Goal: Task Accomplishment & Management: Manage account settings

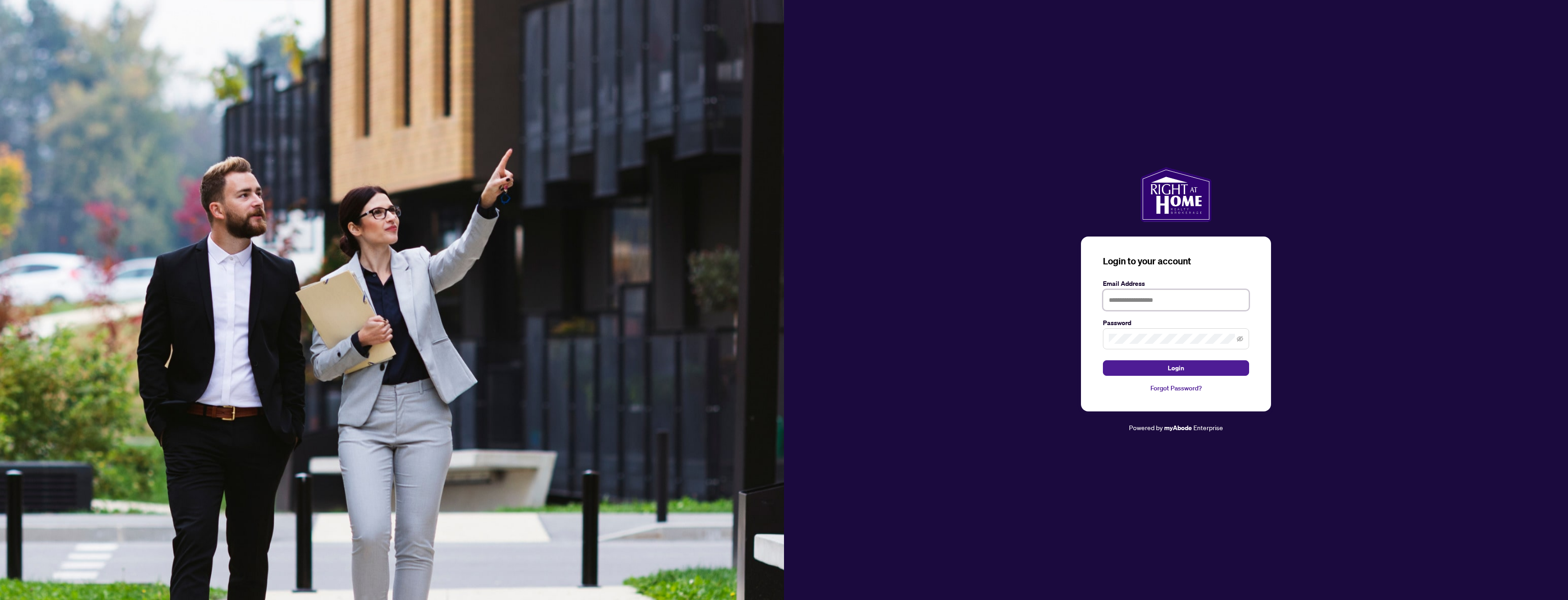
click at [1164, 302] on input "text" at bounding box center [1175, 300] width 146 height 21
type input "**********"
click at [1169, 372] on span "Login" at bounding box center [1175, 368] width 16 height 14
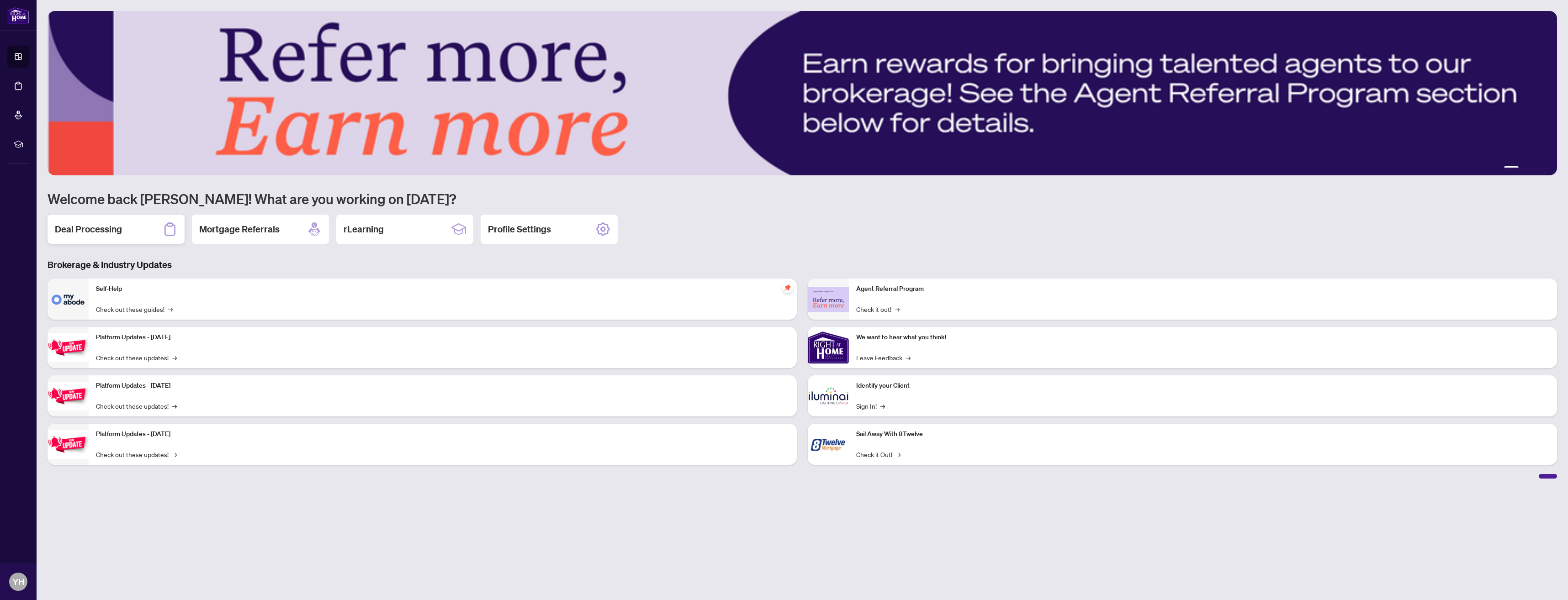
click at [90, 229] on h2 "Deal Processing" at bounding box center [89, 229] width 68 height 13
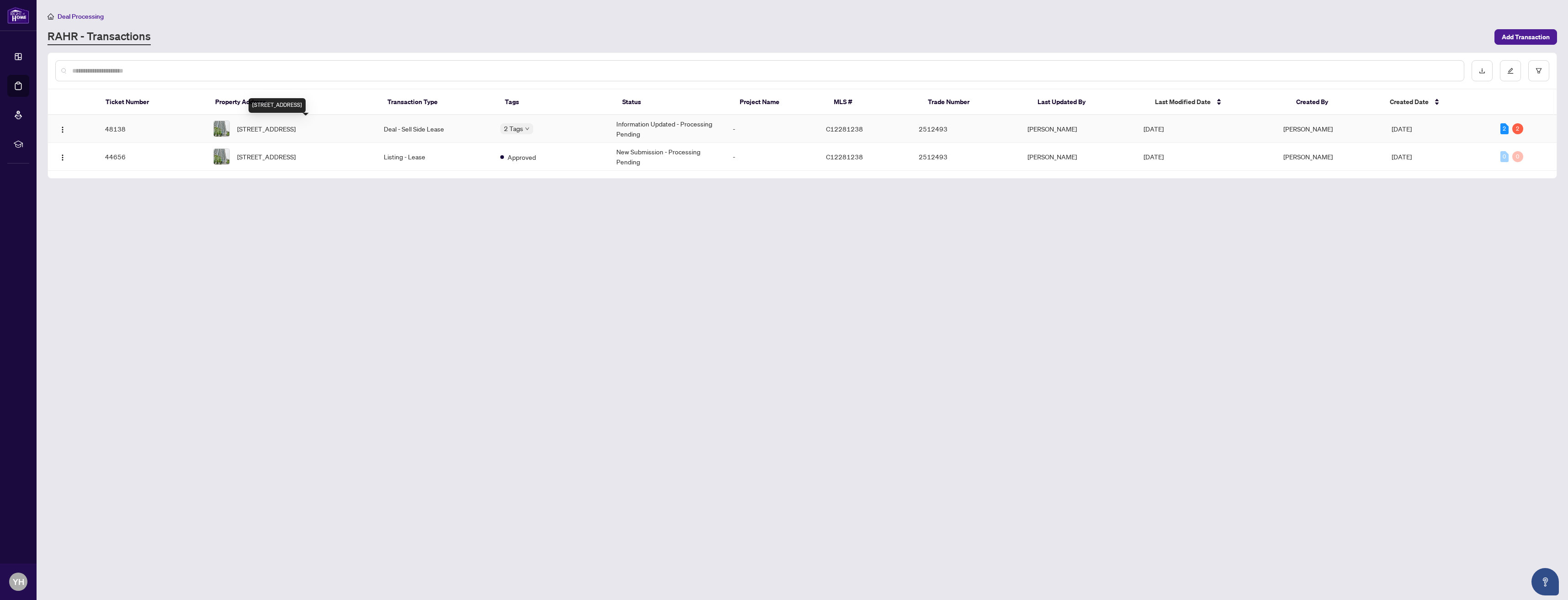
click at [295, 132] on span "[STREET_ADDRESS]" at bounding box center [266, 128] width 59 height 10
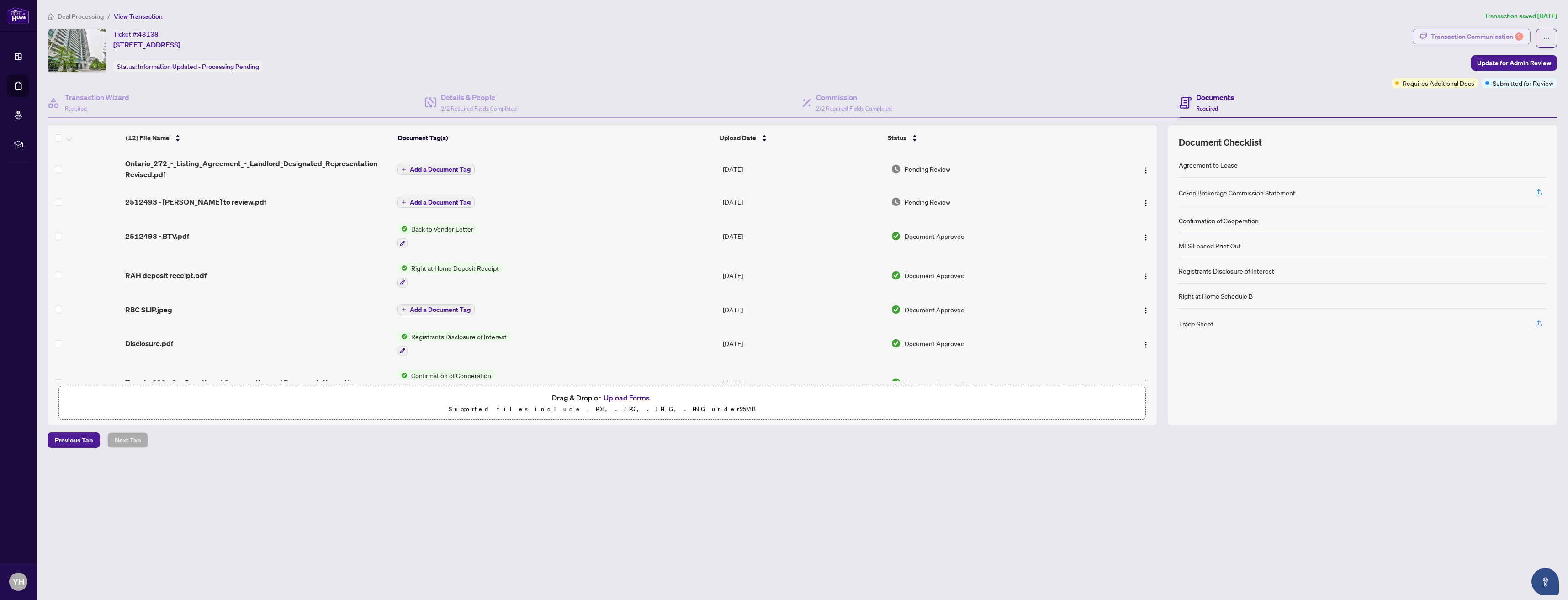
click at [1486, 41] on div "Transaction Communication 2" at bounding box center [1477, 36] width 93 height 14
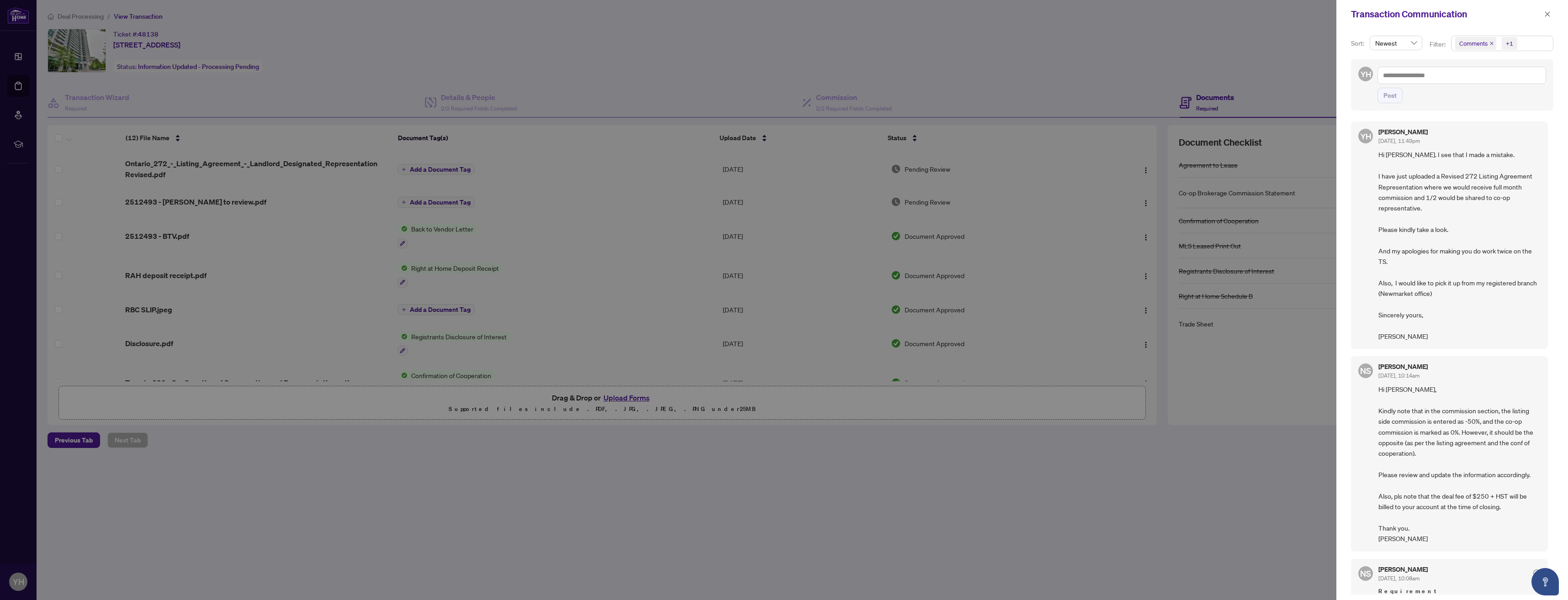
click at [193, 204] on div at bounding box center [784, 300] width 1568 height 600
click at [1550, 14] on icon "close" at bounding box center [1547, 14] width 7 height 7
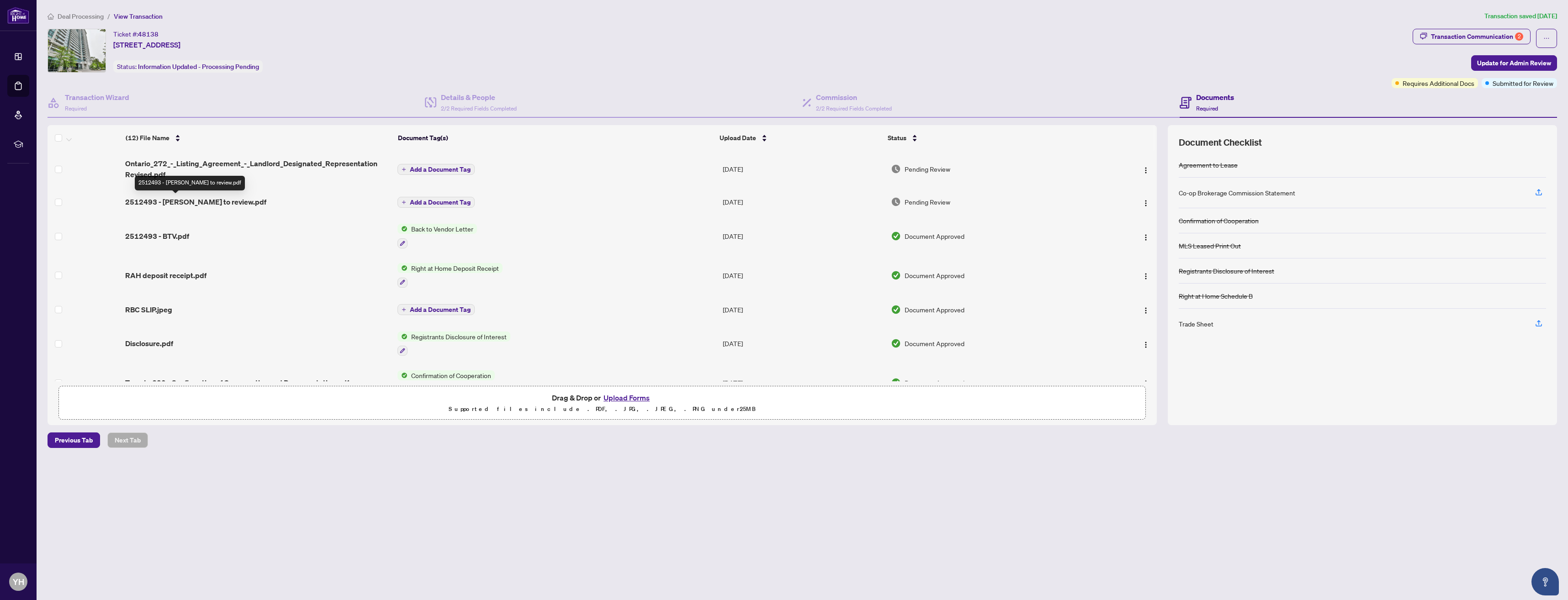
click at [213, 204] on span "2512493 - [PERSON_NAME] to review.pdf" at bounding box center [196, 202] width 141 height 11
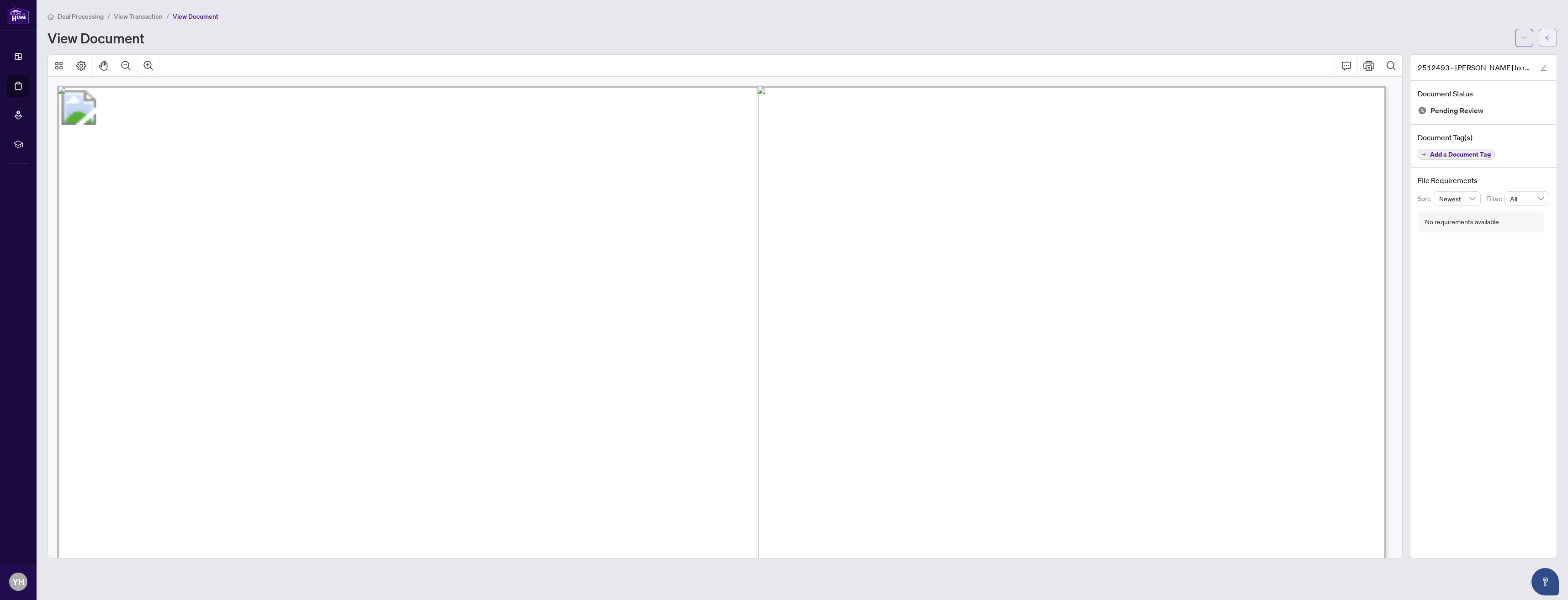
click at [1555, 34] on button "button" at bounding box center [1547, 38] width 18 height 18
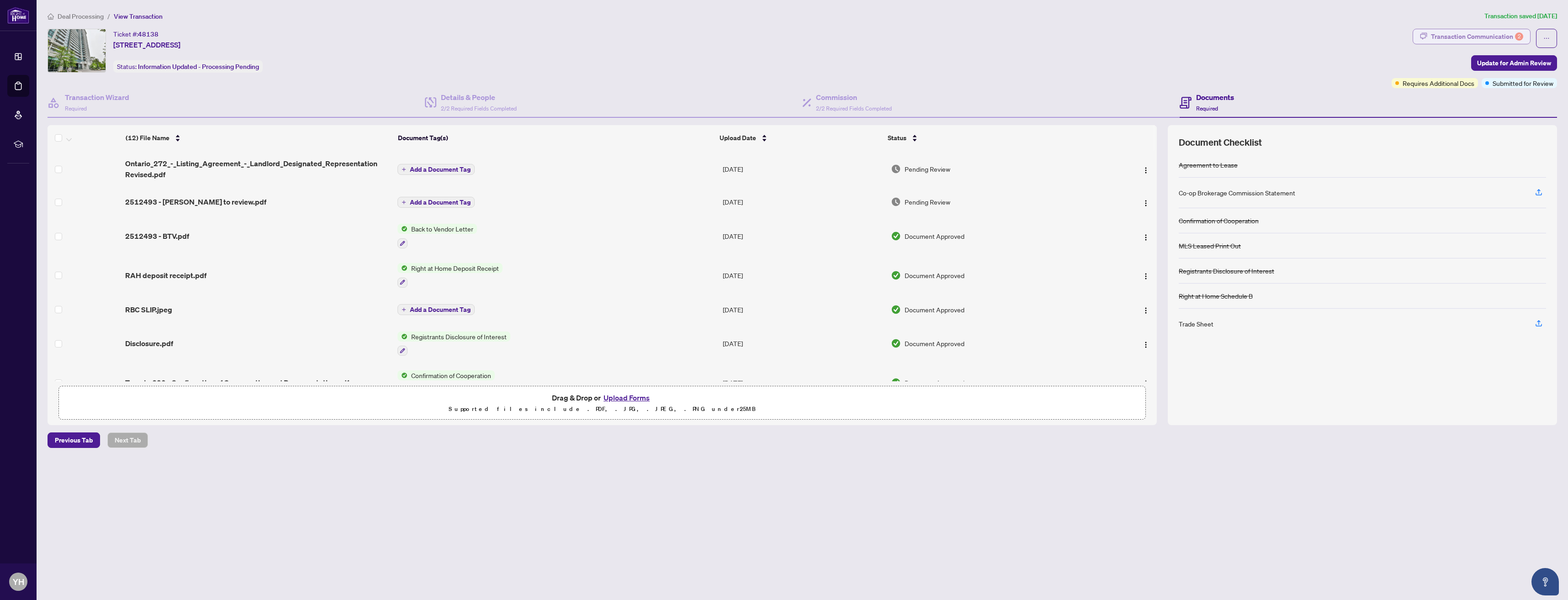
click at [1510, 38] on div "Transaction Communication 2" at bounding box center [1477, 36] width 93 height 14
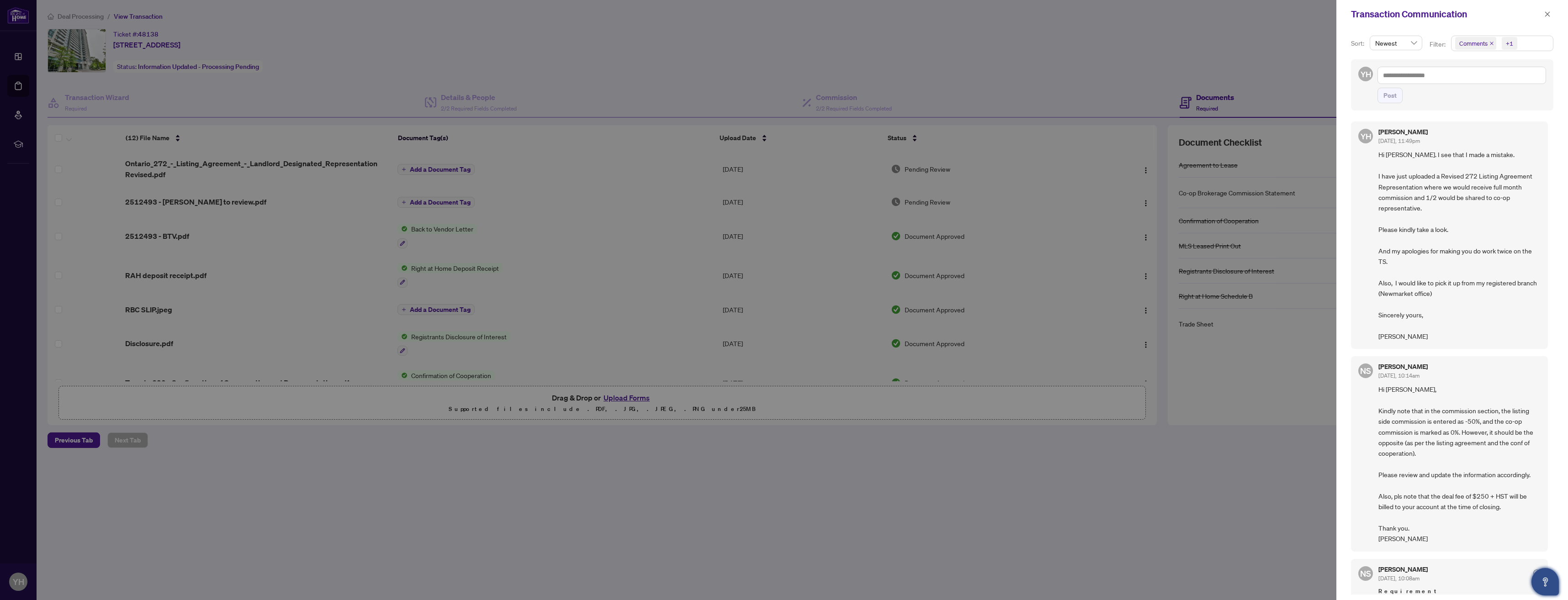
click at [1548, 583] on icon "Open asap" at bounding box center [1545, 582] width 12 height 12
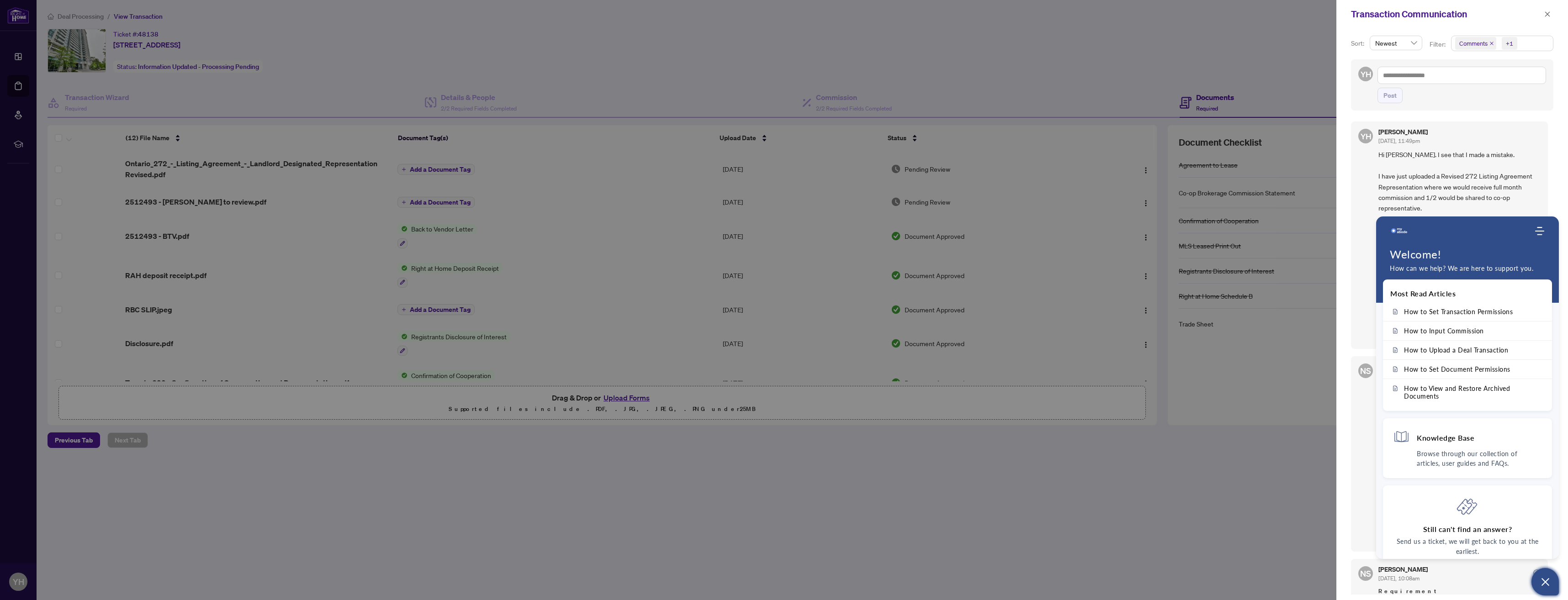
click at [475, 46] on div at bounding box center [784, 300] width 1568 height 600
click at [1549, 17] on icon "close" at bounding box center [1547, 14] width 7 height 7
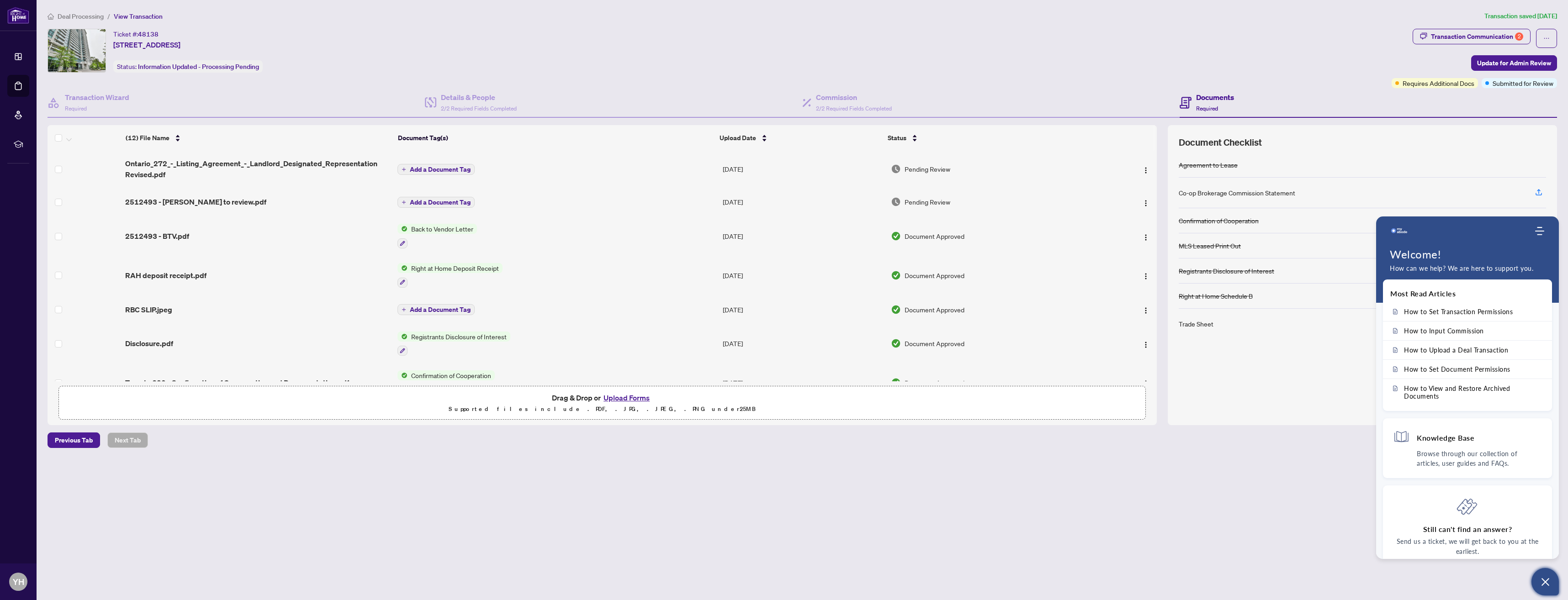
click at [1283, 57] on div "Ticket #: 48138 [STREET_ADDRESS] Status: Information Updated - Processing Pendi…" at bounding box center [717, 50] width 1340 height 43
click at [1462, 41] on div "Transaction Communication 2" at bounding box center [1477, 36] width 93 height 14
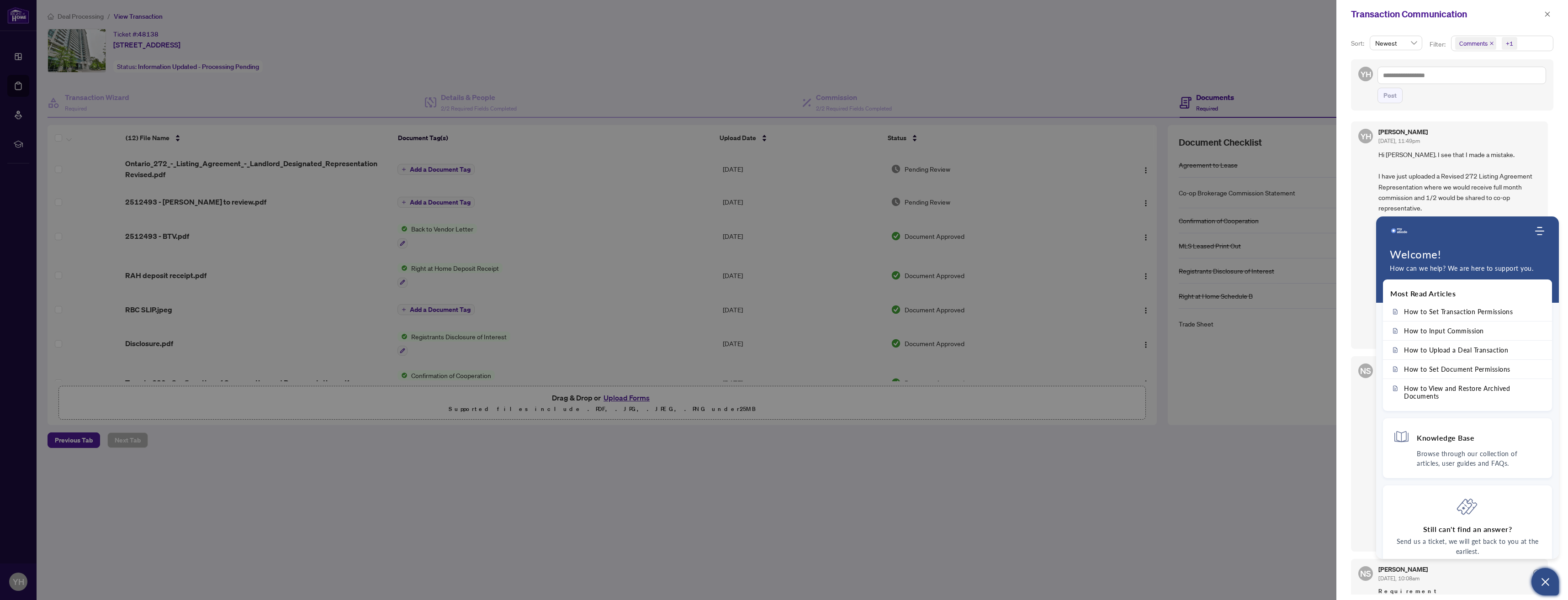
click at [1545, 586] on icon "Open asap" at bounding box center [1545, 582] width 12 height 12
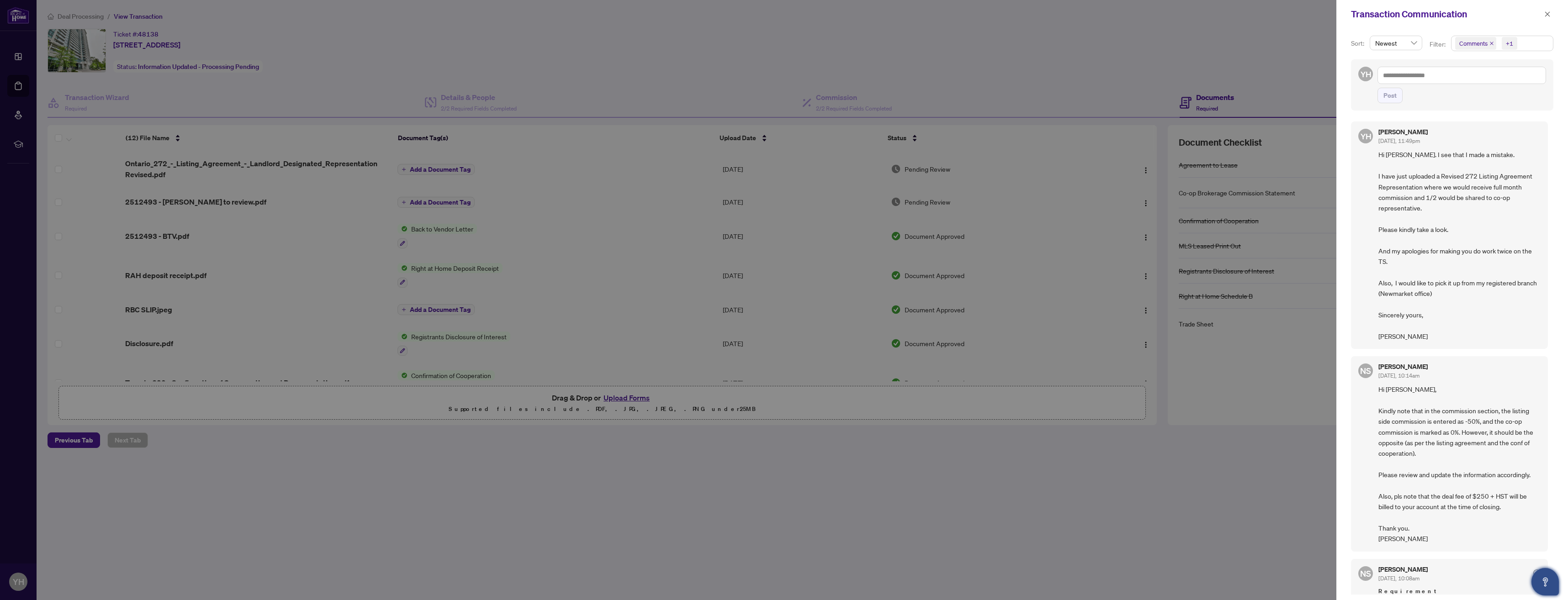
click at [1168, 490] on div at bounding box center [784, 300] width 1568 height 600
click at [1545, 16] on icon "close" at bounding box center [1547, 14] width 7 height 7
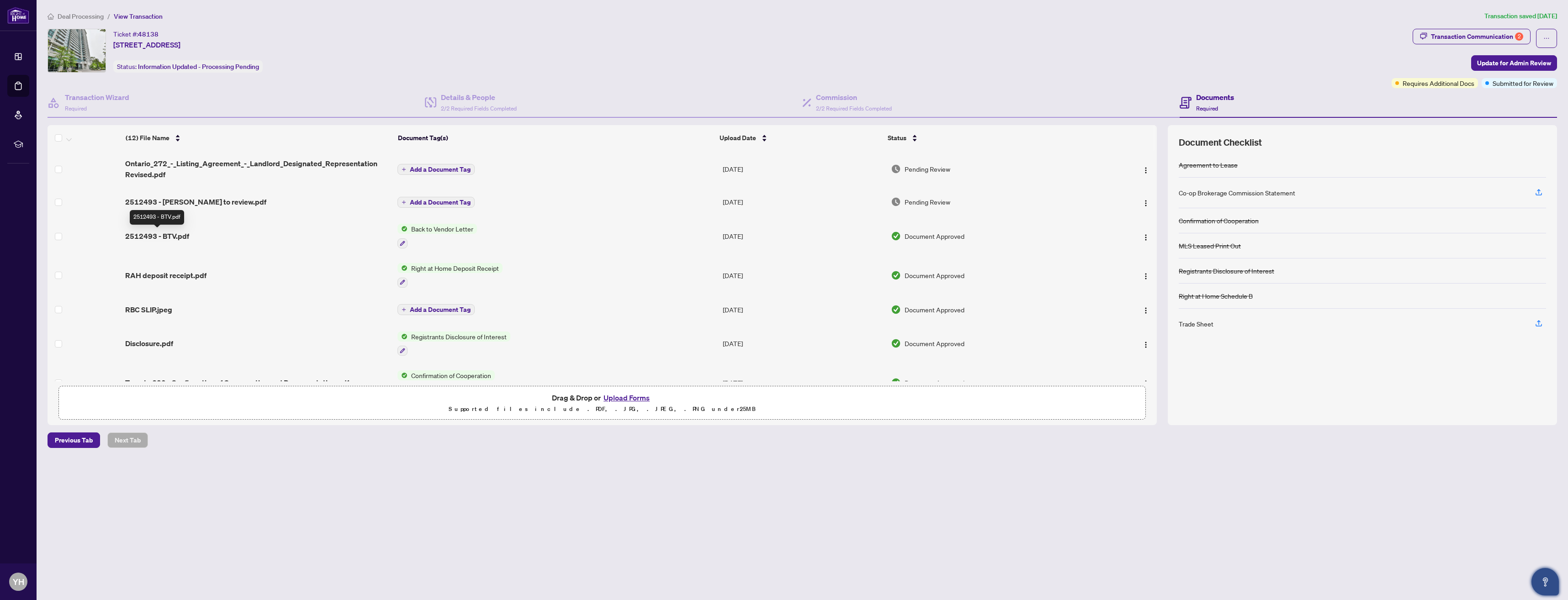
click at [169, 236] on span "2512493 - BTV.pdf" at bounding box center [157, 235] width 64 height 11
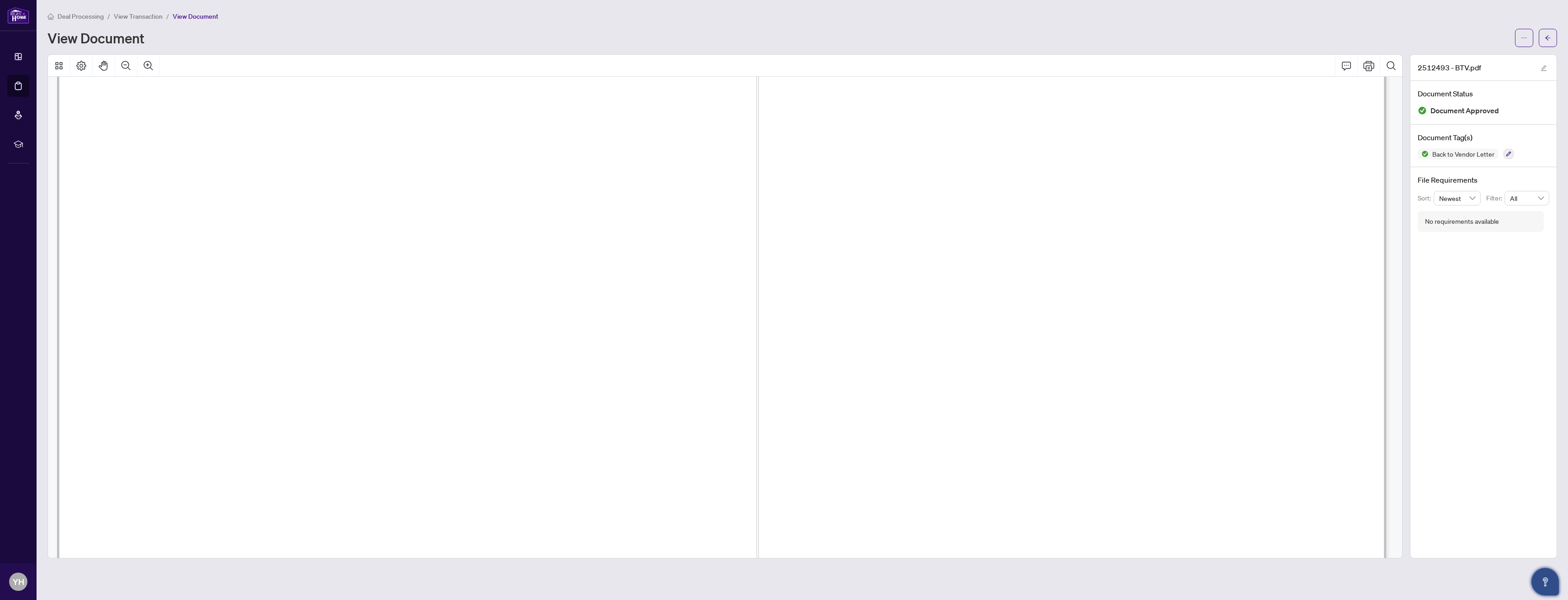
scroll to position [45, 0]
click at [1547, 38] on icon "arrow-left" at bounding box center [1548, 38] width 7 height 7
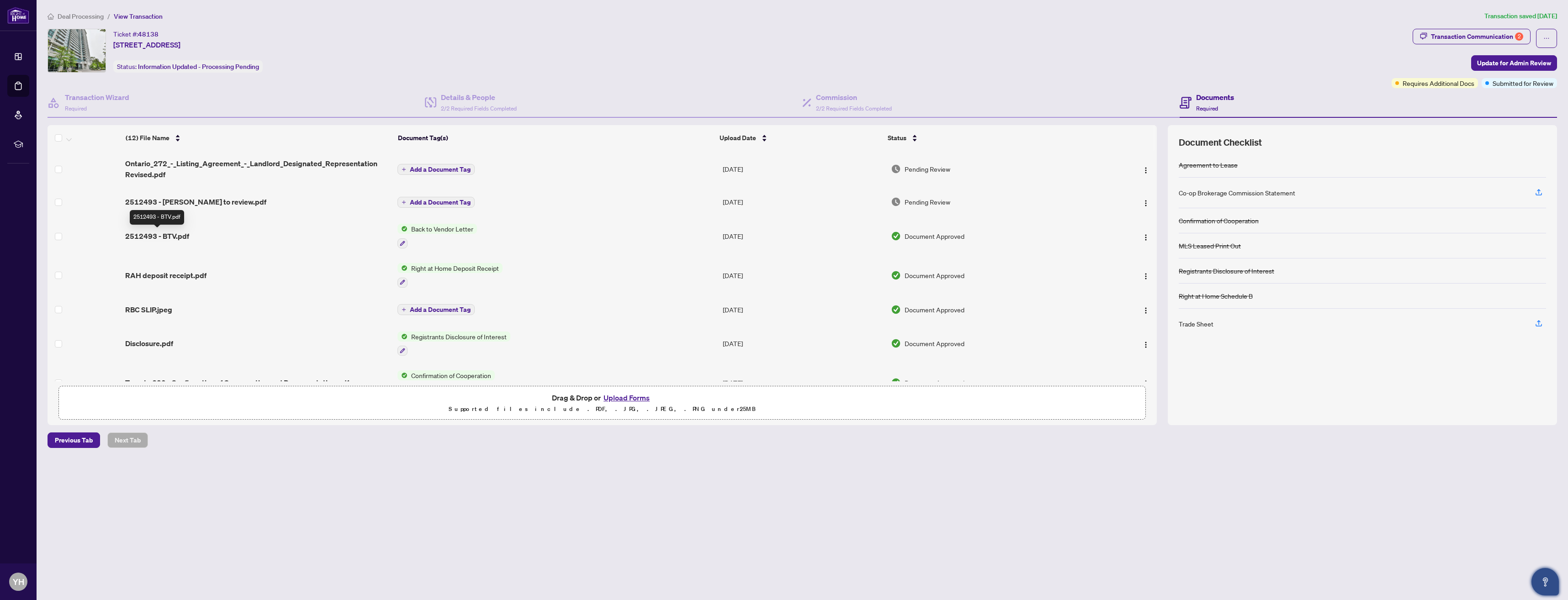
click at [167, 235] on span "2512493 - BTV.pdf" at bounding box center [157, 235] width 64 height 11
